Goal: Find specific page/section: Find specific page/section

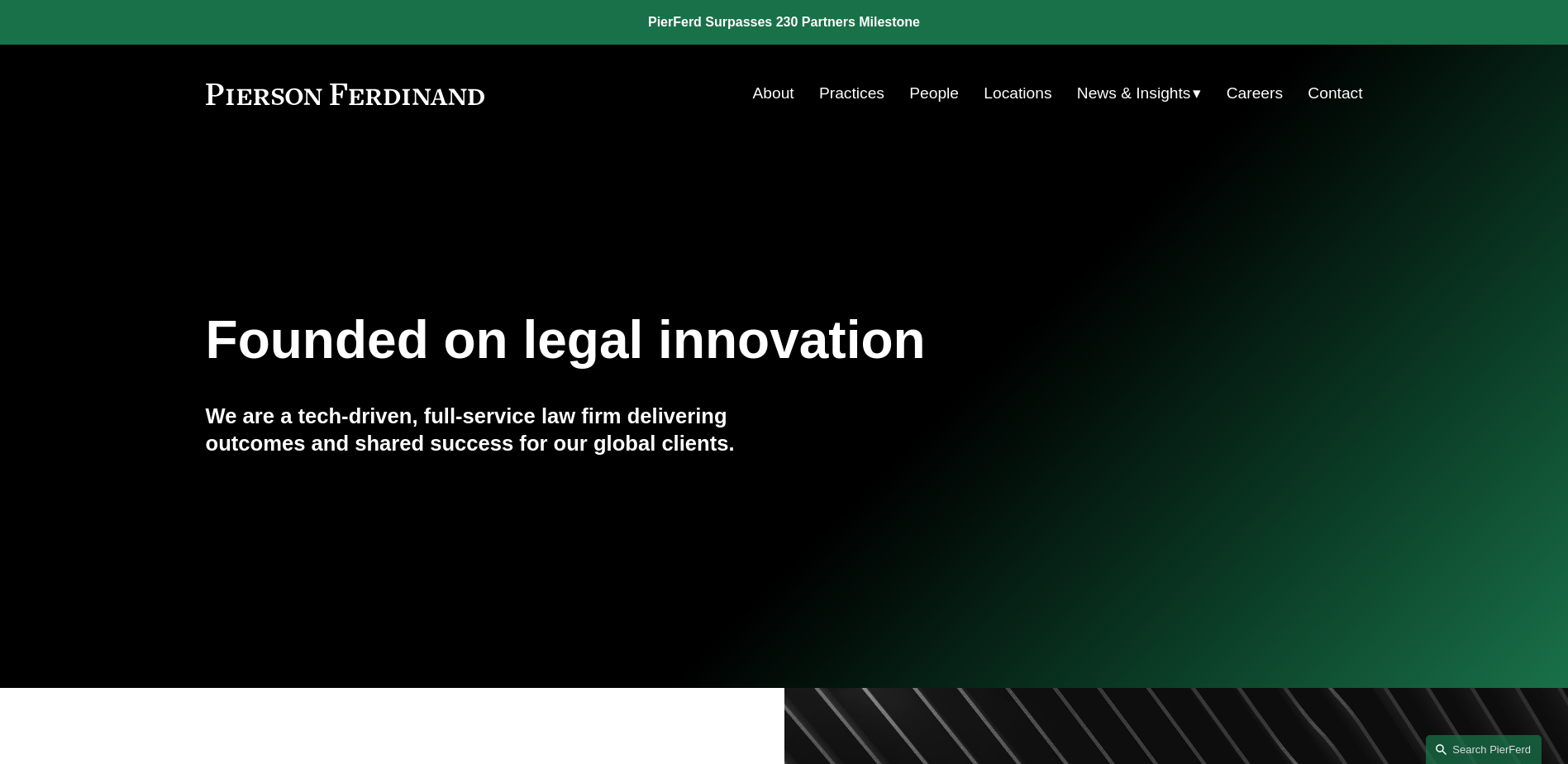
click at [925, 91] on link "People" at bounding box center [933, 93] width 50 height 32
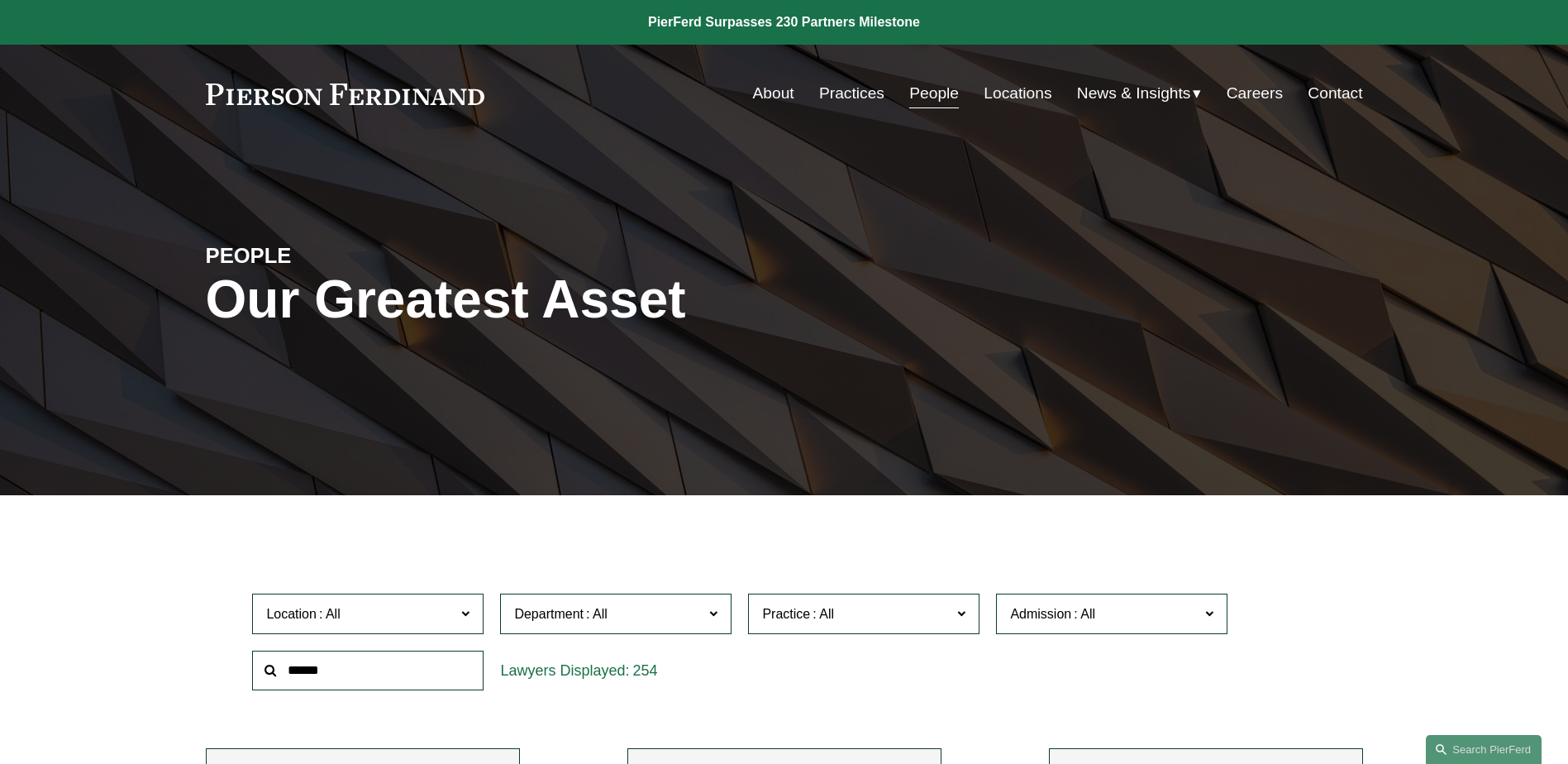
scroll to position [166, 0]
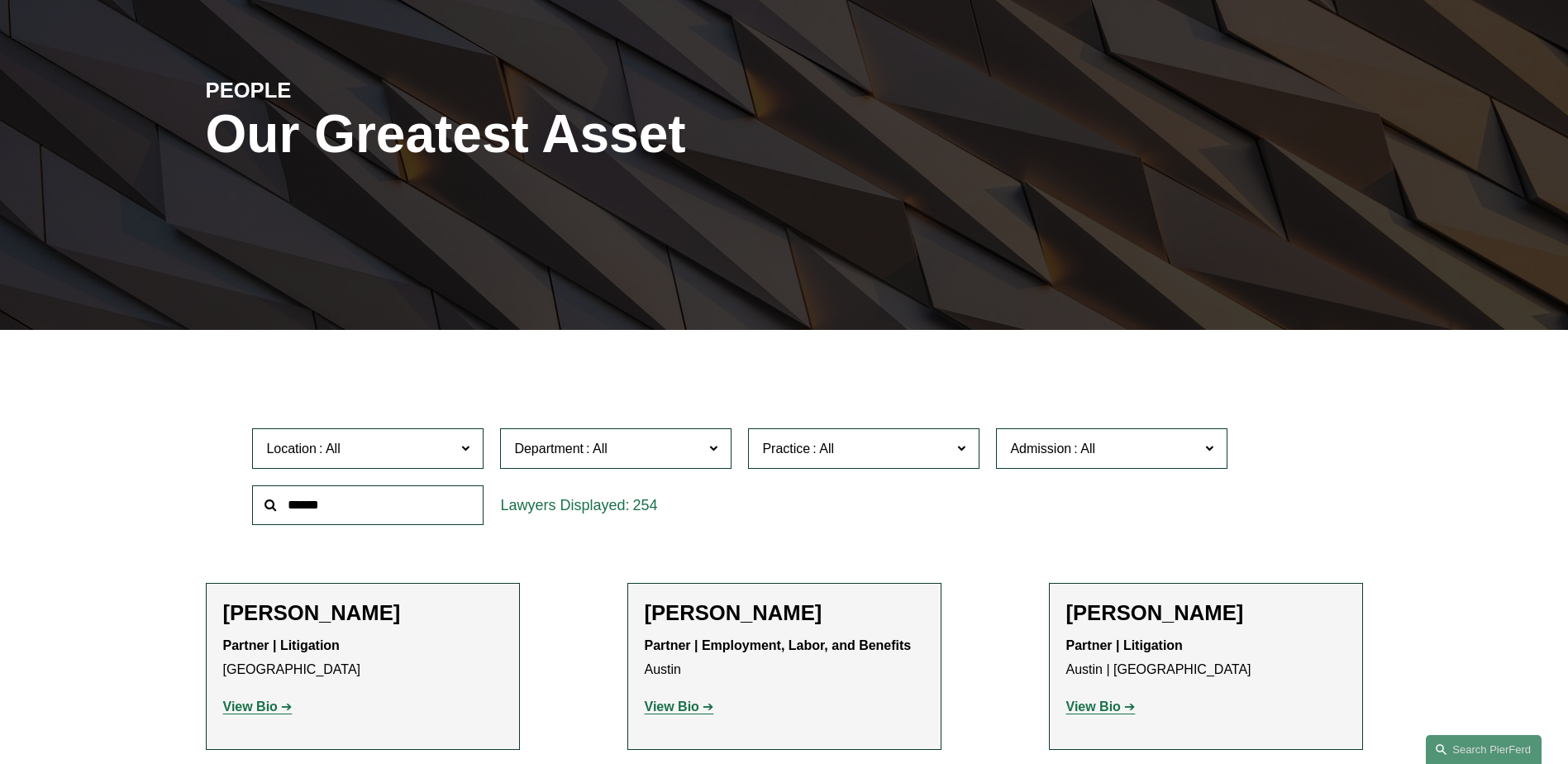
click at [944, 445] on span "Practice" at bounding box center [856, 448] width 189 height 23
click at [672, 443] on span "Department" at bounding box center [608, 448] width 189 height 23
click at [0, 0] on link "Litigation" at bounding box center [0, 0] width 0 height 0
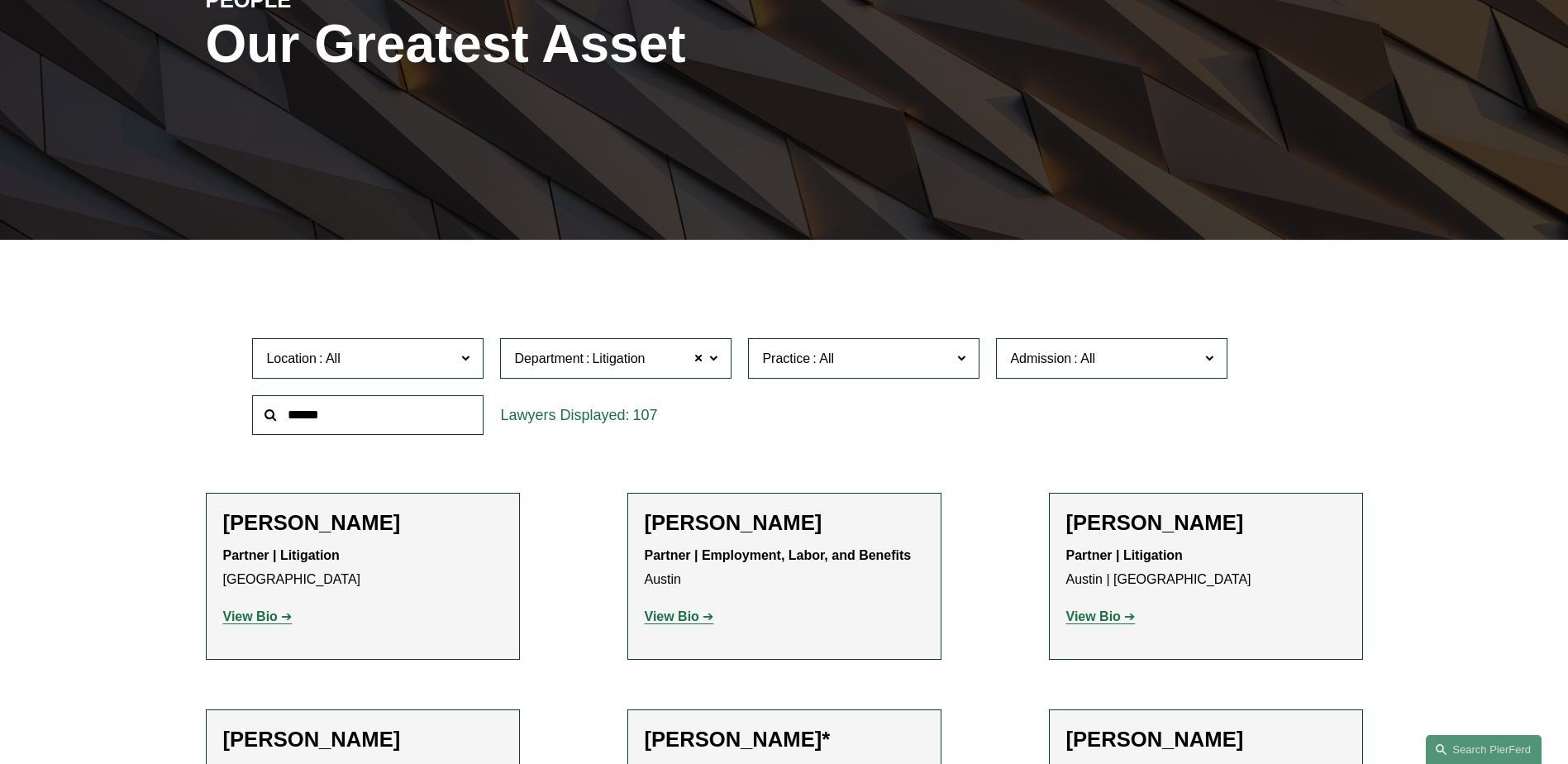
scroll to position [329, 0]
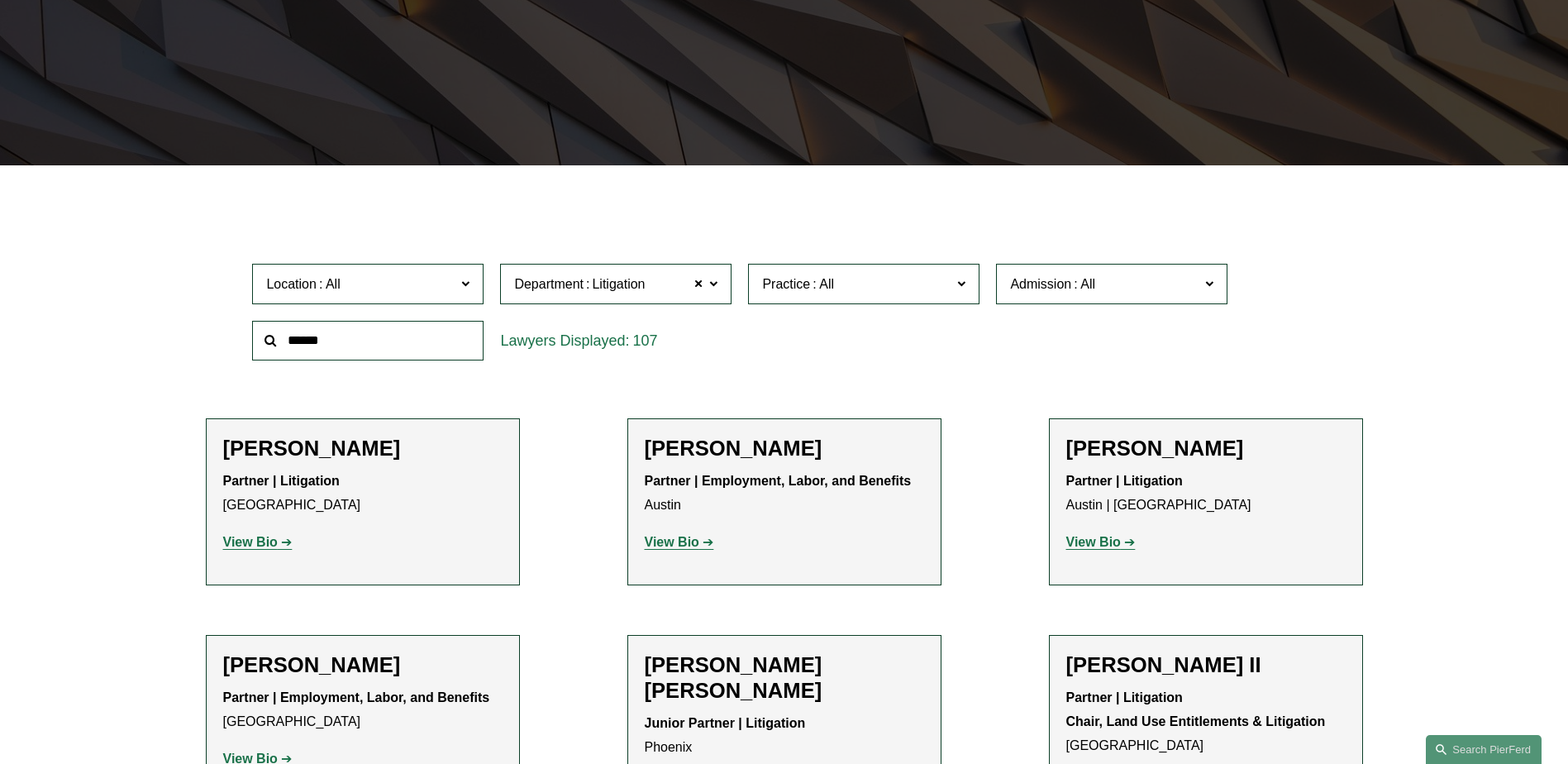
click at [905, 280] on span "Practice" at bounding box center [856, 283] width 189 height 23
click at [0, 0] on link "Commercial Litigation" at bounding box center [0, 0] width 0 height 0
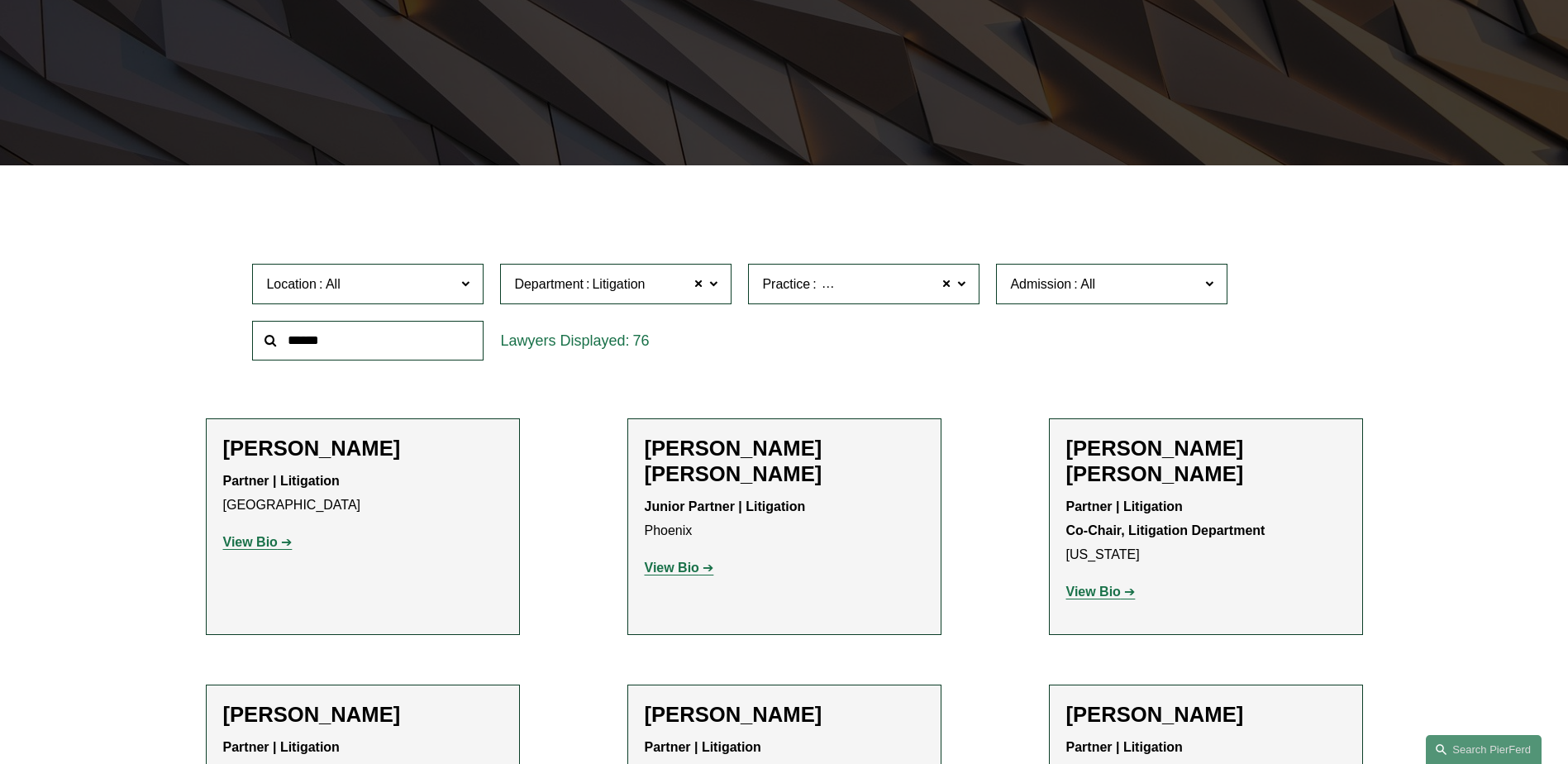
click at [715, 282] on span at bounding box center [712, 282] width 8 height 22
click at [0, 0] on link "Employment, Labor, and Benefits" at bounding box center [0, 0] width 0 height 0
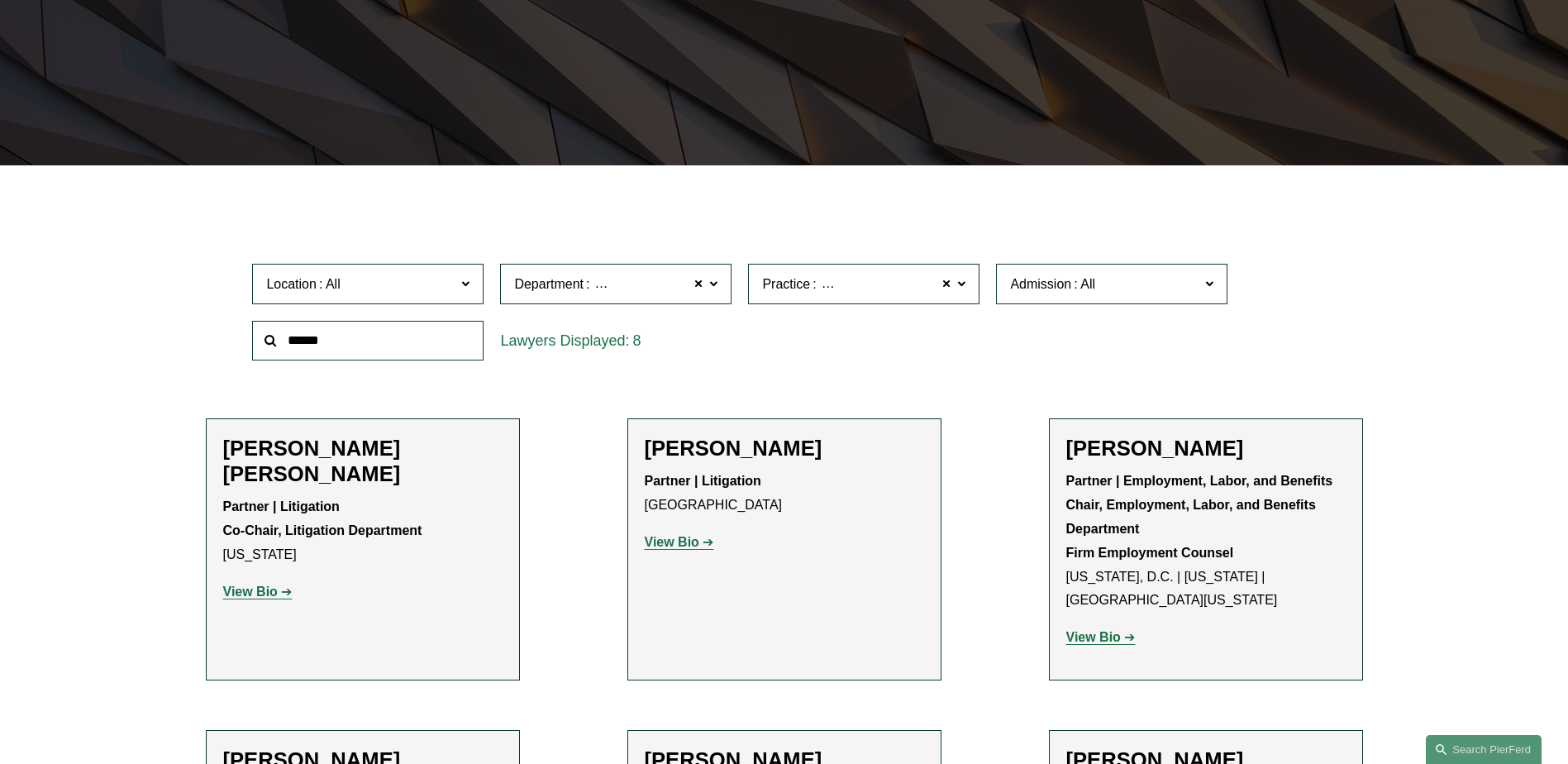
click at [962, 278] on span at bounding box center [961, 282] width 8 height 22
click at [712, 281] on span at bounding box center [712, 282] width 8 height 22
click at [964, 280] on span at bounding box center [961, 282] width 8 height 22
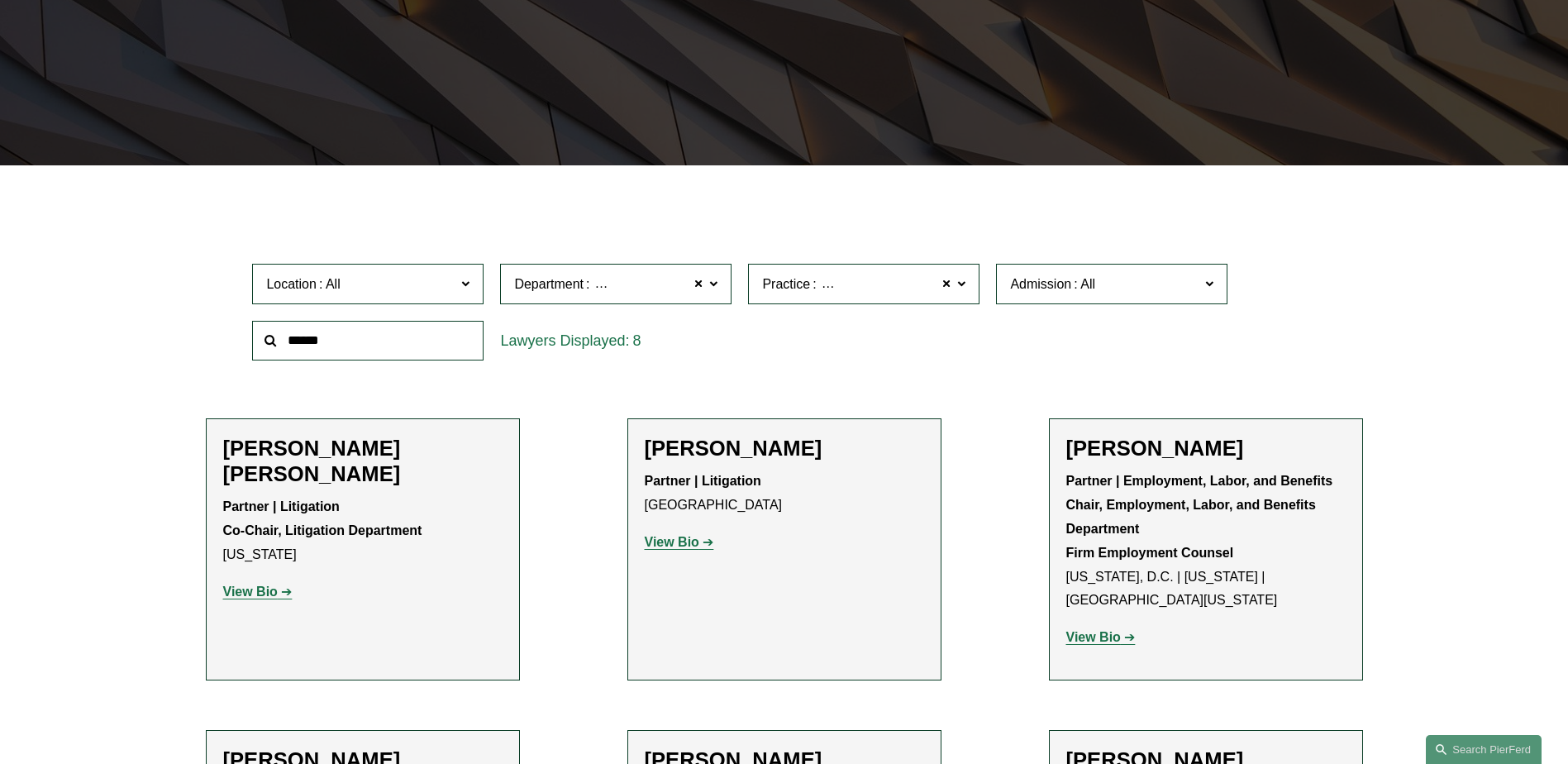
scroll to position [2314, 0]
click at [0, 0] on link "Patents" at bounding box center [0, 0] width 0 height 0
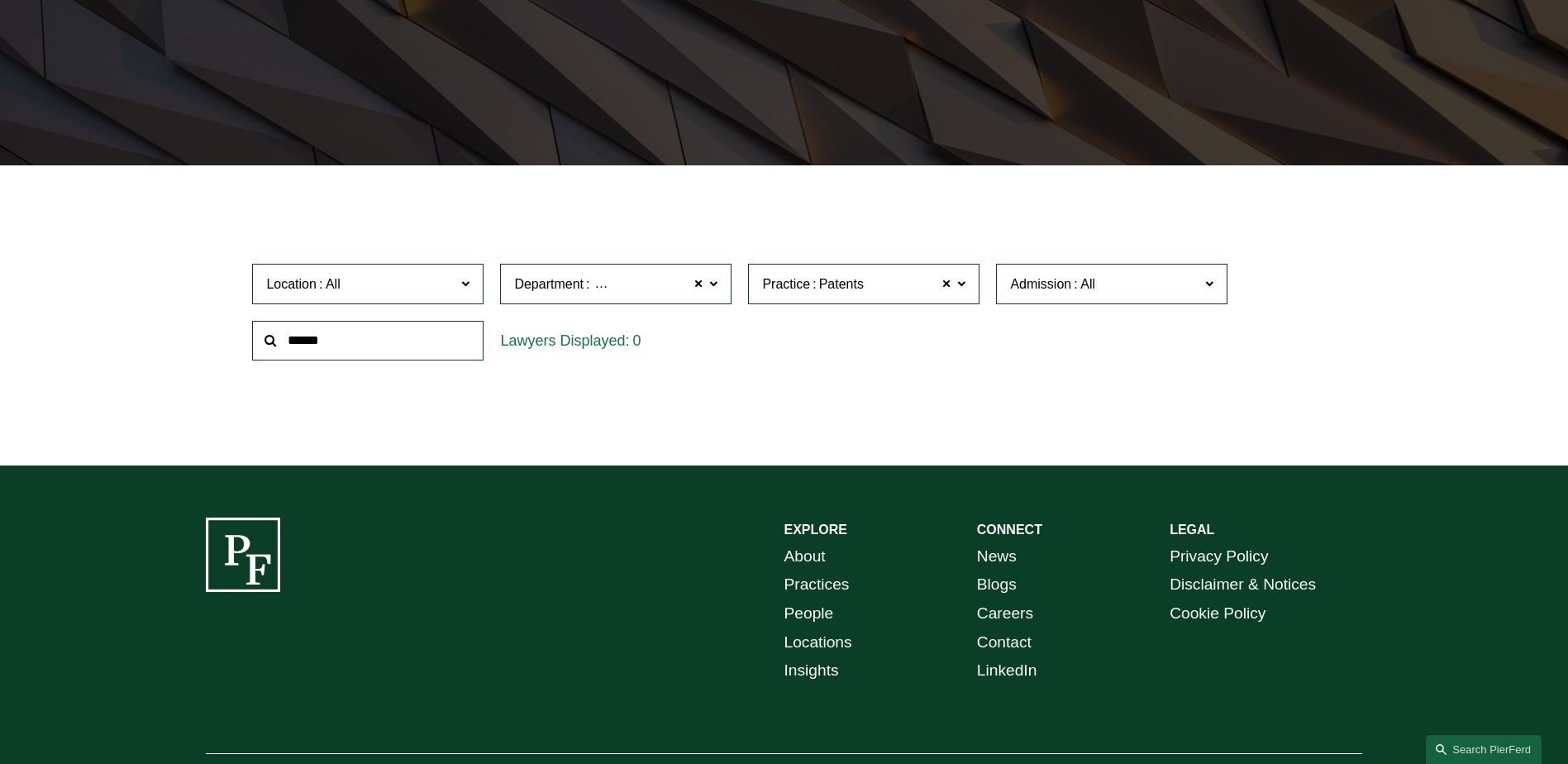
click at [716, 284] on span at bounding box center [712, 282] width 8 height 22
click at [0, 0] on link "Intellectual Property" at bounding box center [0, 0] width 0 height 0
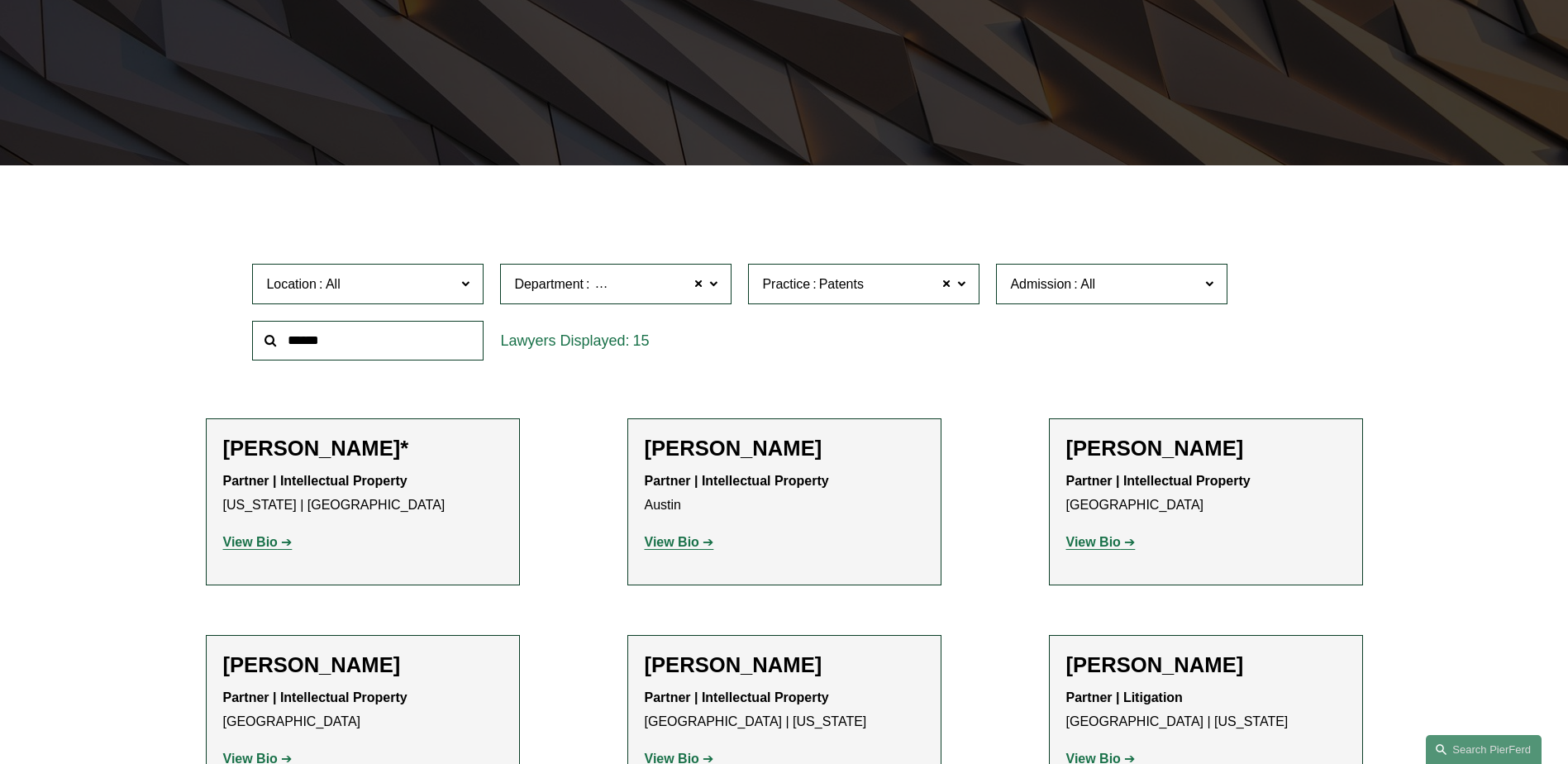
click at [962, 286] on span at bounding box center [961, 282] width 8 height 22
click at [0, 0] on link "Patents" at bounding box center [0, 0] width 0 height 0
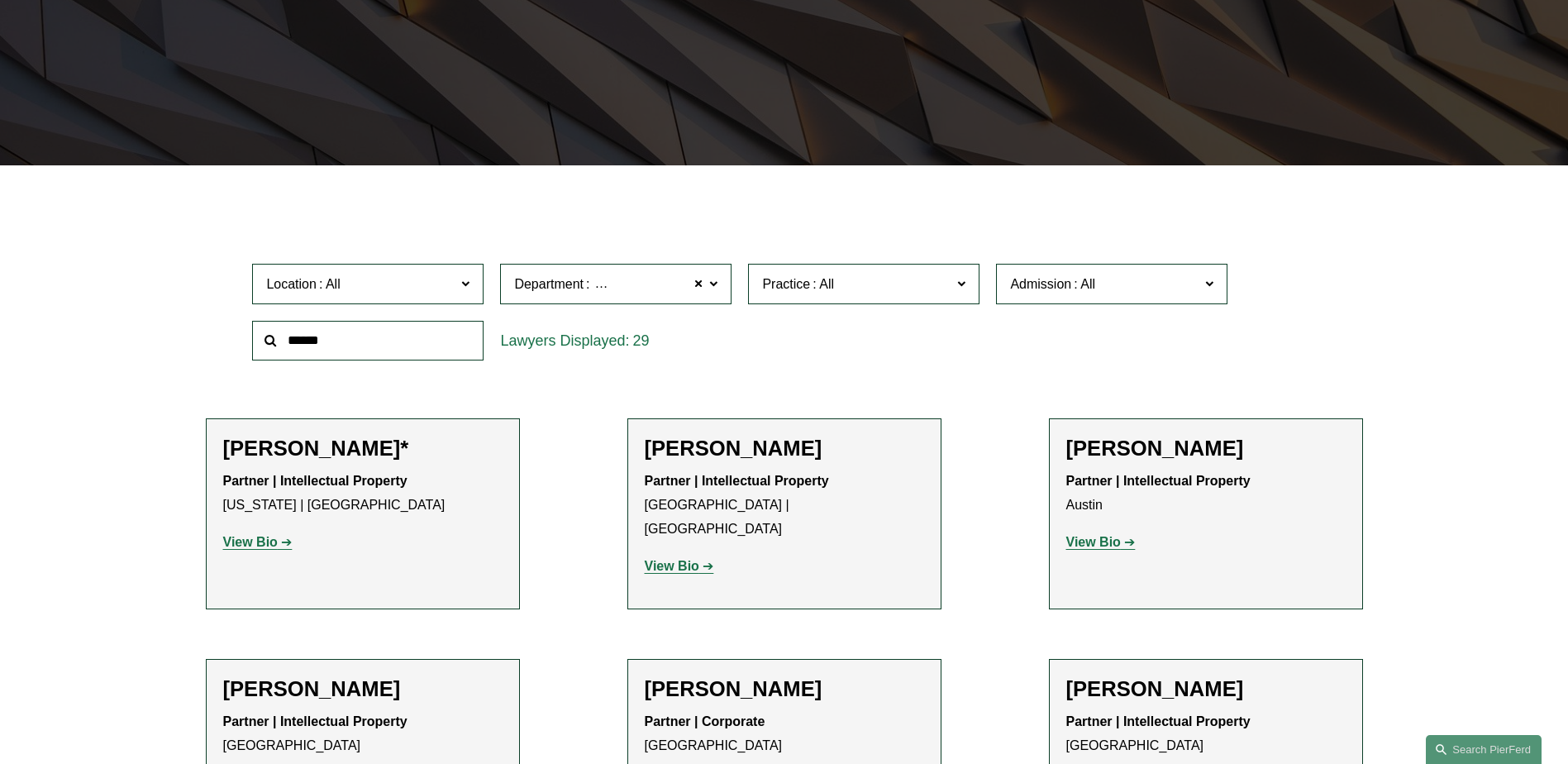
click at [720, 286] on label "Department Intellectual Property" at bounding box center [616, 283] width 232 height 41
click at [719, 286] on label "Department Intellectual Property" at bounding box center [616, 283] width 232 height 41
click at [864, 284] on span "Practice" at bounding box center [856, 283] width 189 height 23
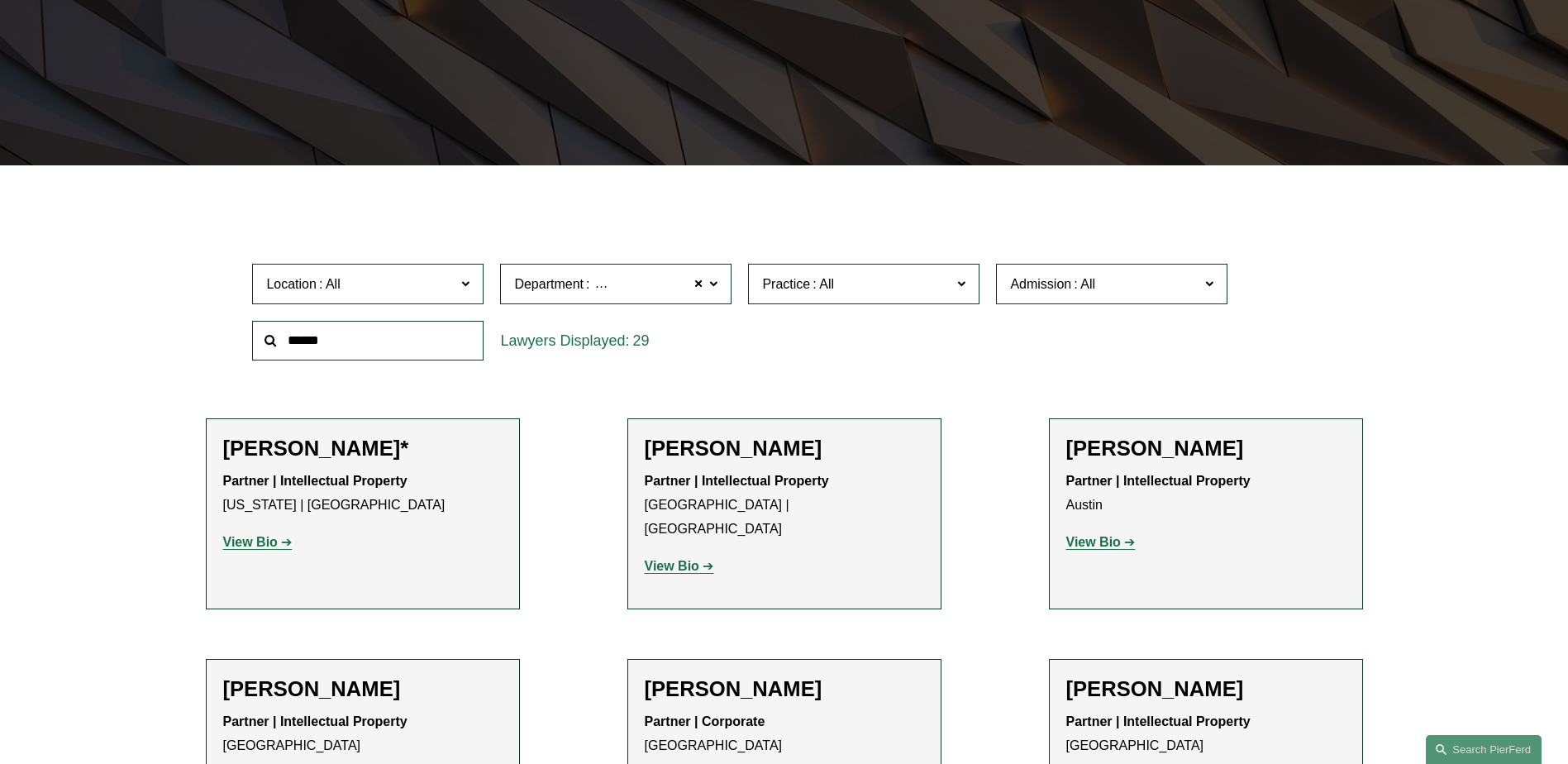
click at [864, 284] on span "Practice" at bounding box center [856, 283] width 189 height 23
click at [960, 285] on span at bounding box center [961, 282] width 8 height 22
click at [0, 0] on link "Patents" at bounding box center [0, 0] width 0 height 0
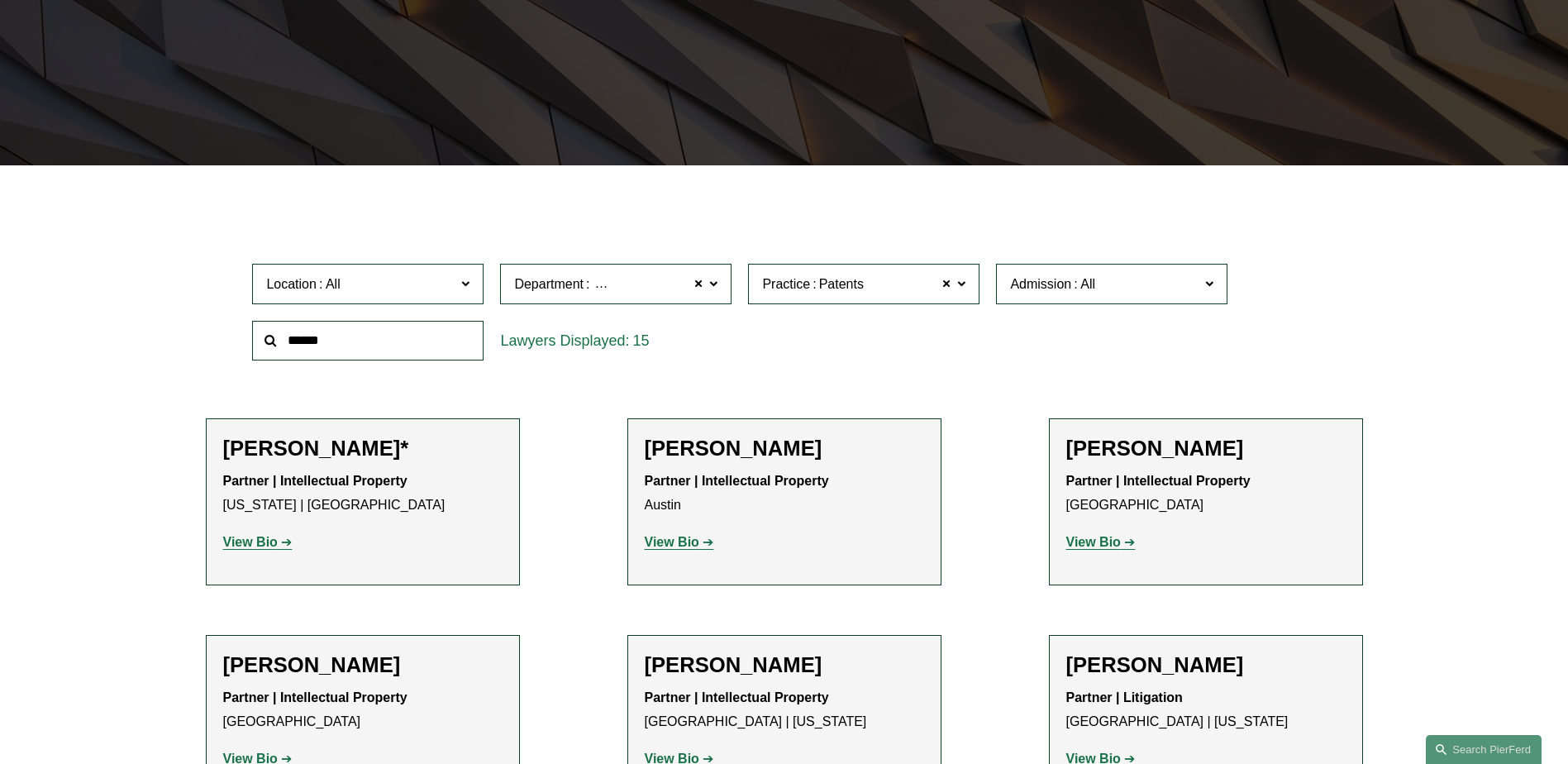
click at [707, 280] on label "Department Intellectual Property" at bounding box center [616, 283] width 232 height 41
click at [749, 330] on div "Location All Atlanta Austin Boston Charlotte Chicago Cincinnati Cleveland Colum…" at bounding box center [783, 311] width 1079 height 113
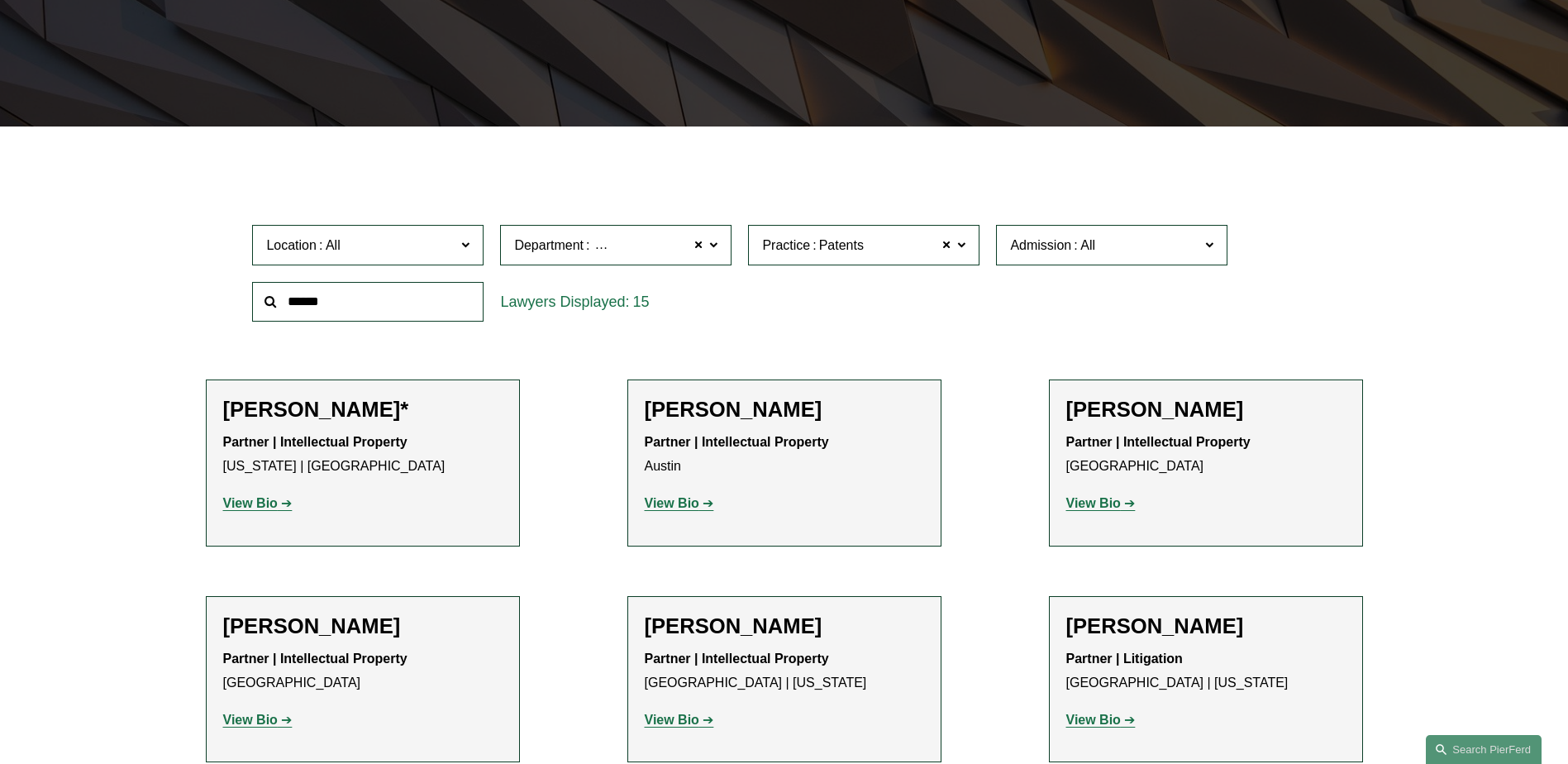
scroll to position [329, 0]
